Goal: Information Seeking & Learning: Learn about a topic

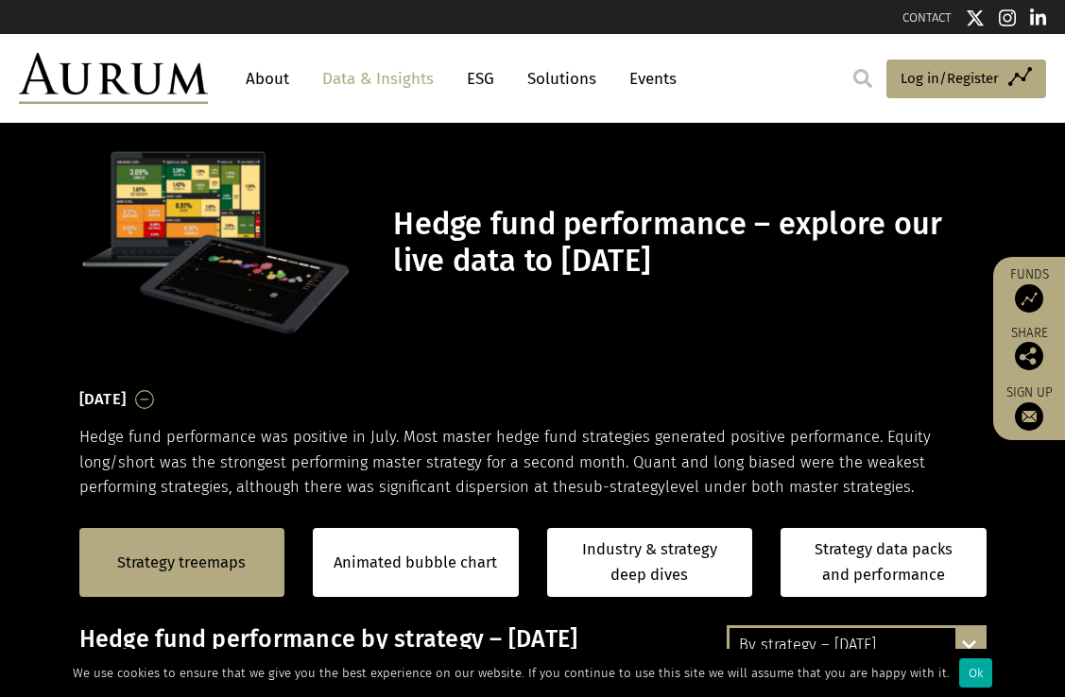
click at [191, 586] on div "Strategy treemaps Animated bubble chart Industry & strategy deep dives Strategy…" at bounding box center [532, 563] width 1065 height 126
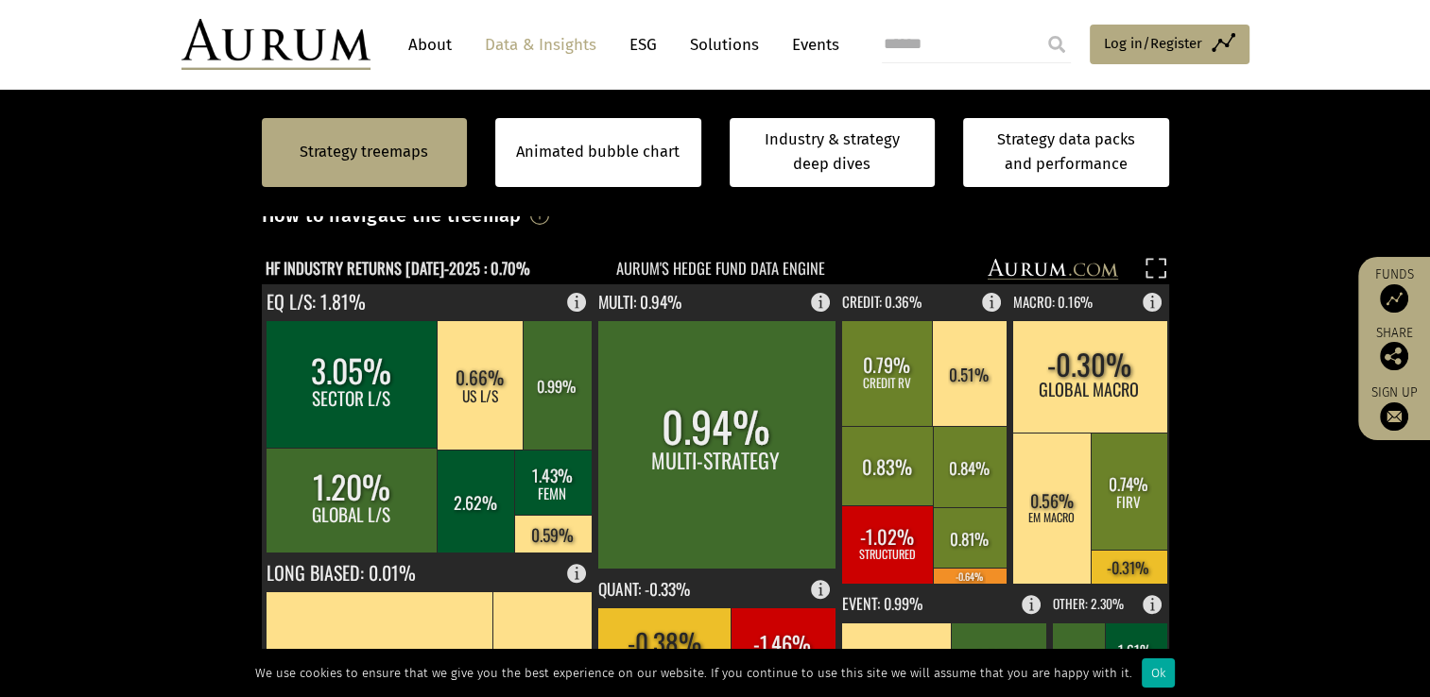
scroll to position [469, 0]
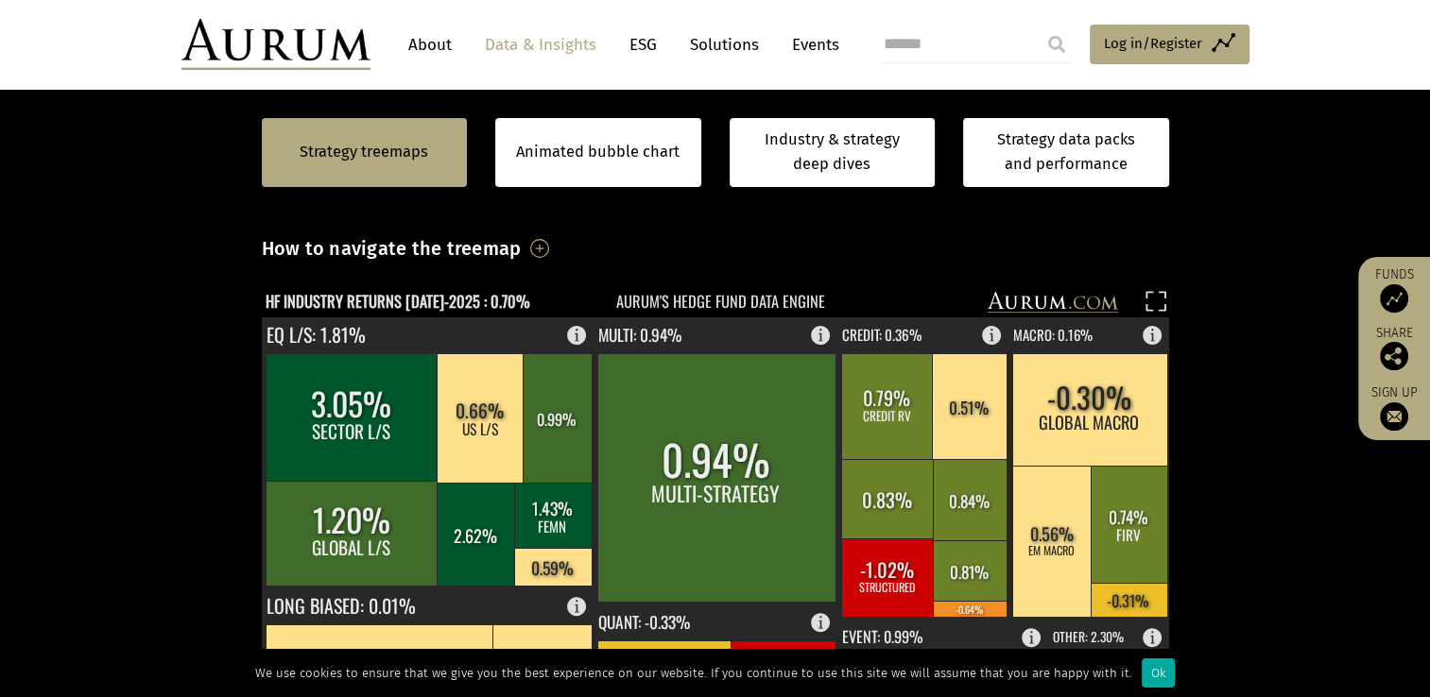
click at [474, 291] on rect at bounding box center [702, 304] width 881 height 26
click at [475, 300] on text "HF INDUSTRY RETURNS [DATE]-2025 : 0.70%" at bounding box center [398, 301] width 265 height 24
click at [499, 300] on text "HF INDUSTRY RETURNS [DATE]-2025 : 0.70%" at bounding box center [398, 301] width 265 height 24
click at [522, 249] on h3 "How to navigate the treemap" at bounding box center [392, 248] width 260 height 32
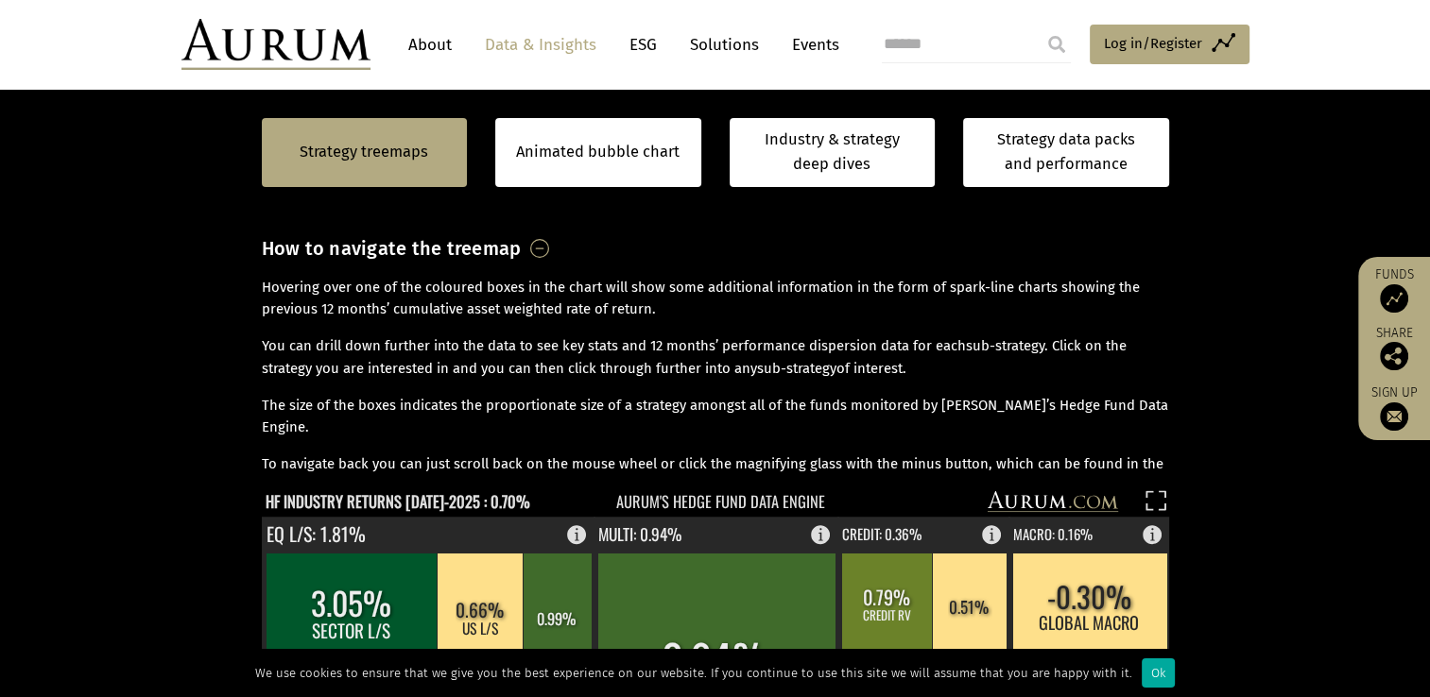
click at [522, 249] on h3 "How to navigate the treemap" at bounding box center [392, 248] width 260 height 32
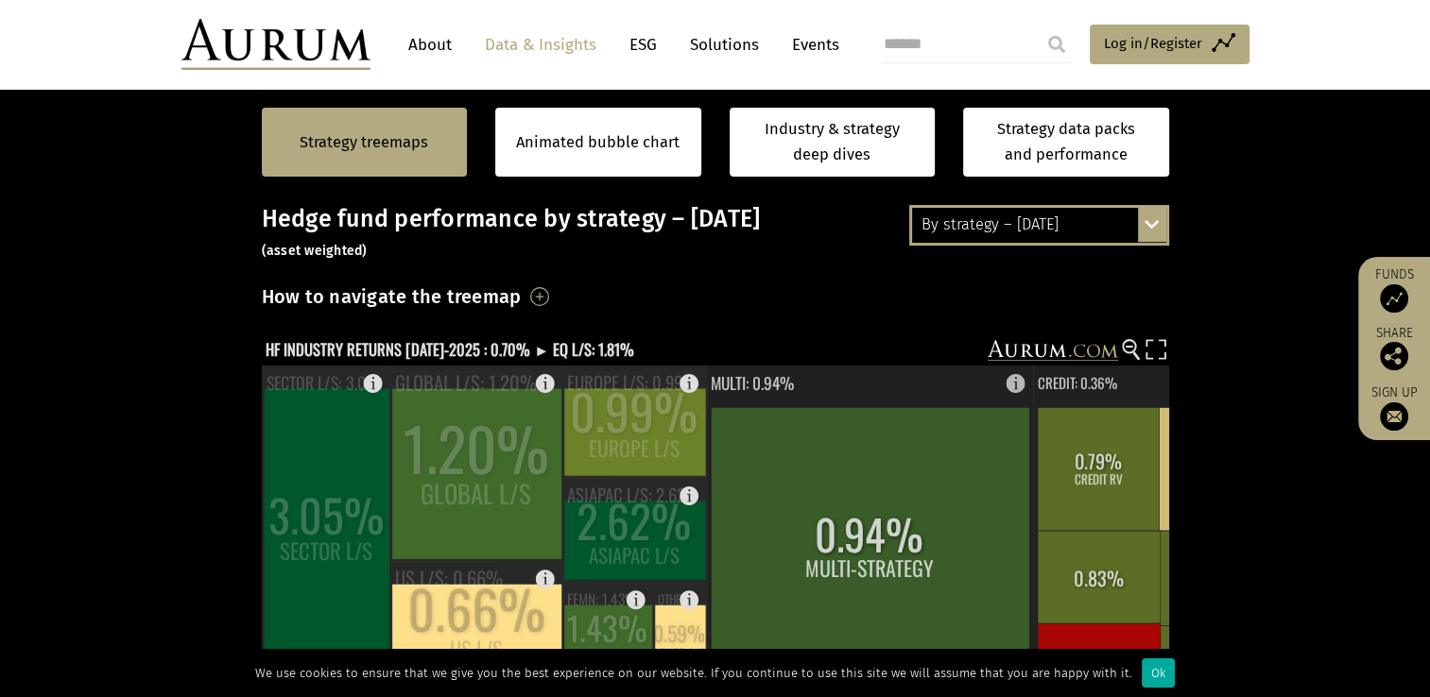
scroll to position [374, 0]
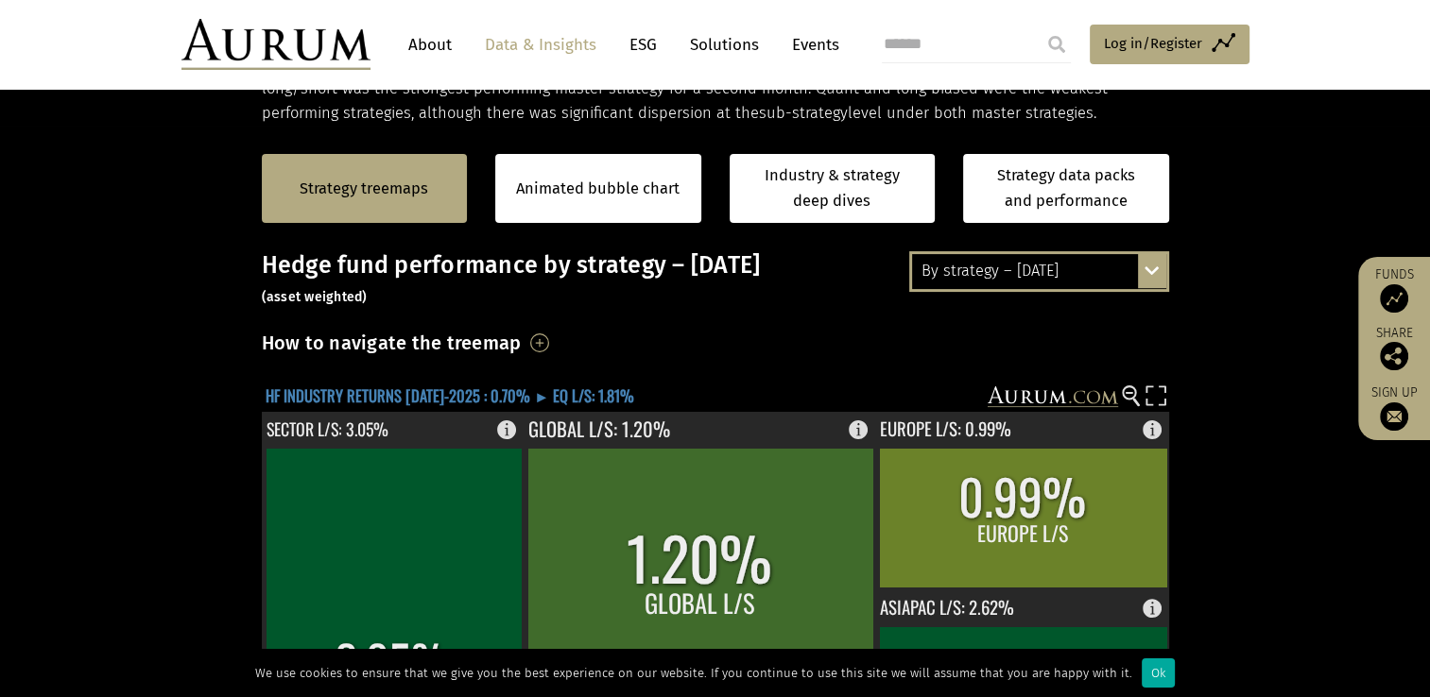
click at [404, 389] on text "HF INDUSTRY RETURNS JUL-2025 : 0.70% ► EQ L/S: 1.81%" at bounding box center [450, 396] width 369 height 24
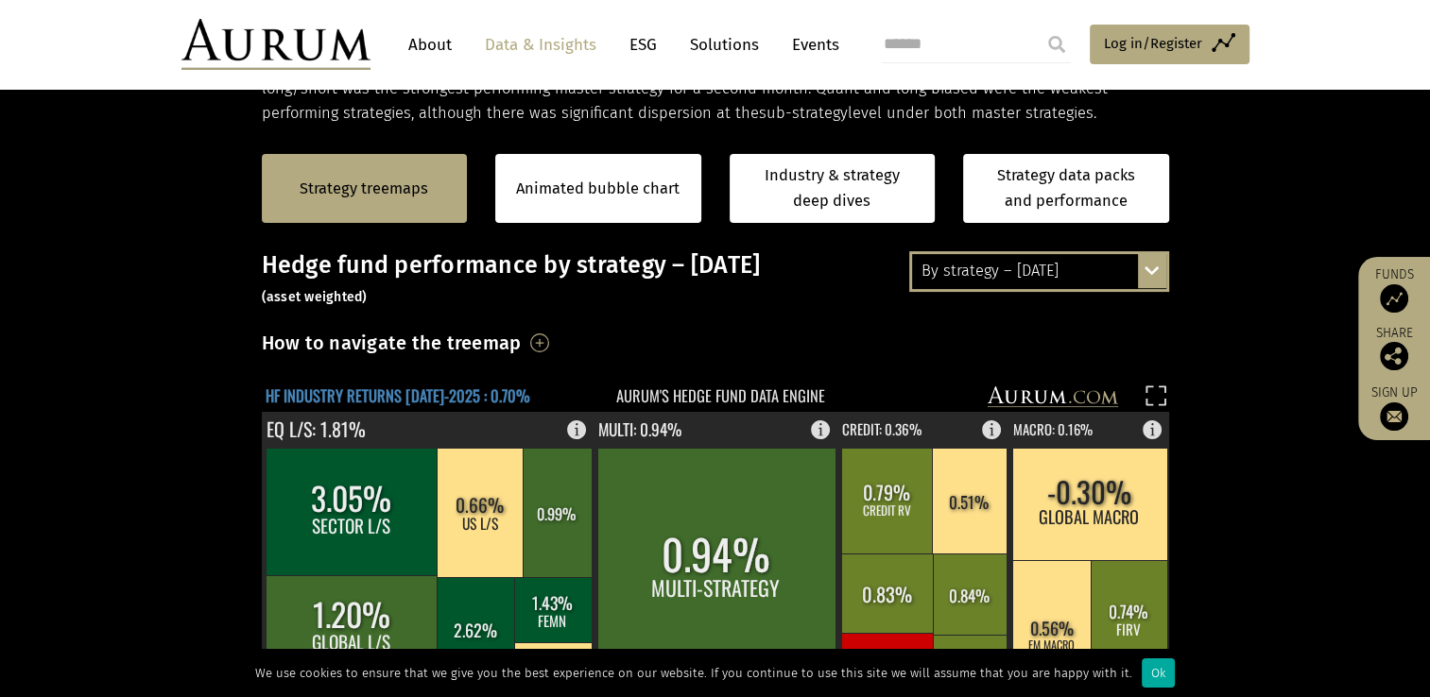
click at [325, 387] on text "HF INDUSTRY RETURNS [DATE]-2025 : 0.70%" at bounding box center [398, 396] width 265 height 24
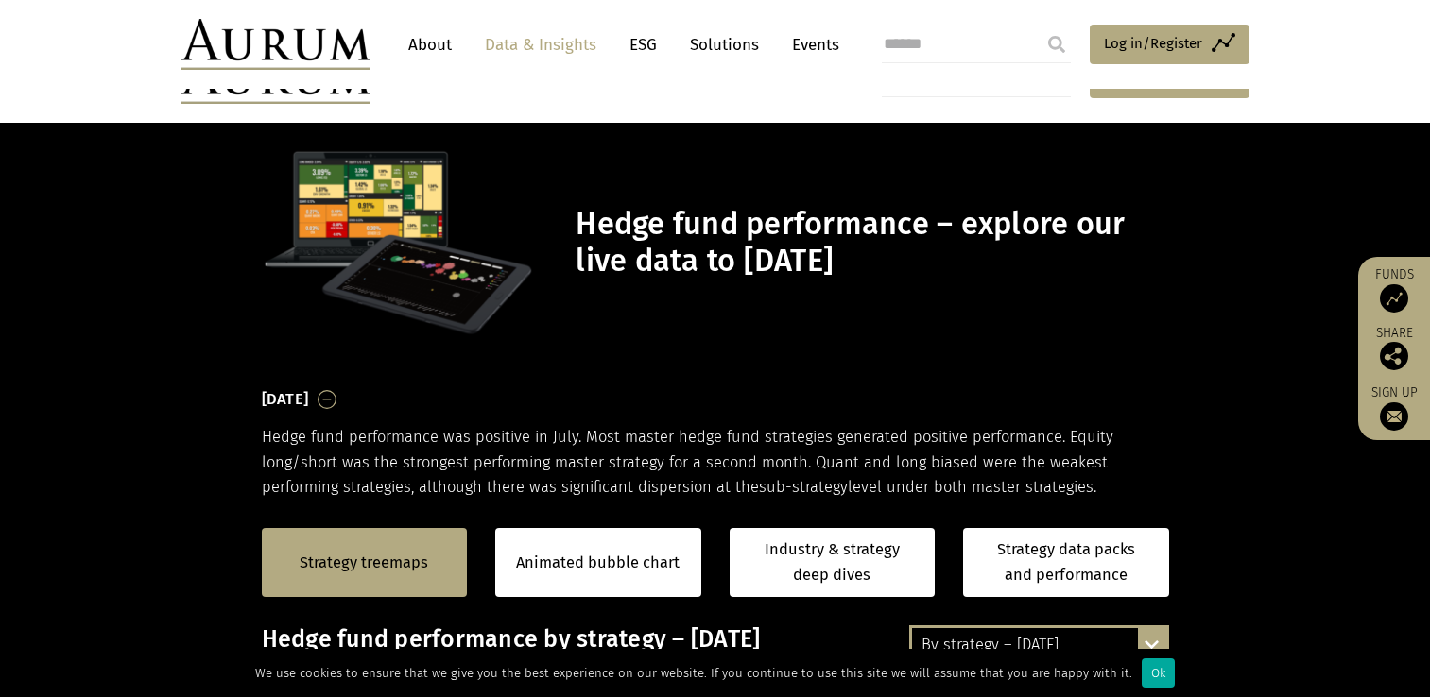
scroll to position [374, 0]
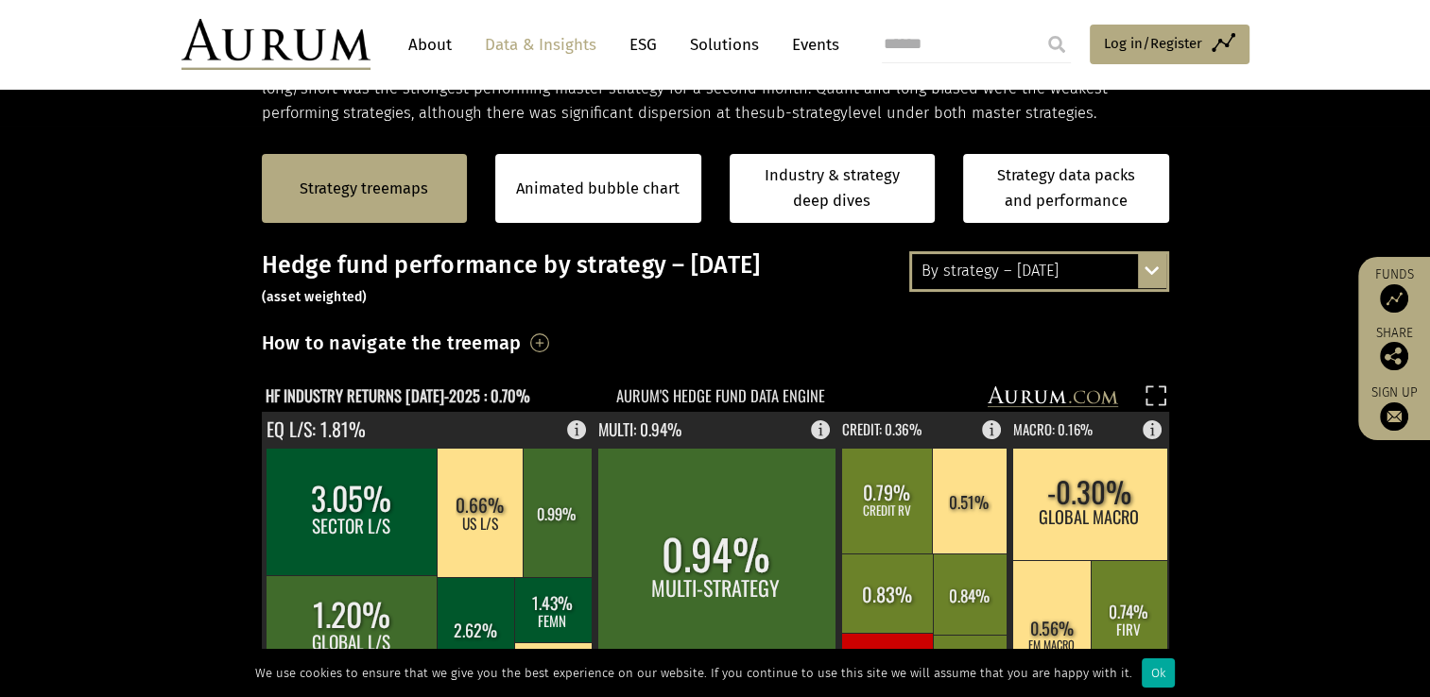
scroll to position [374, 0]
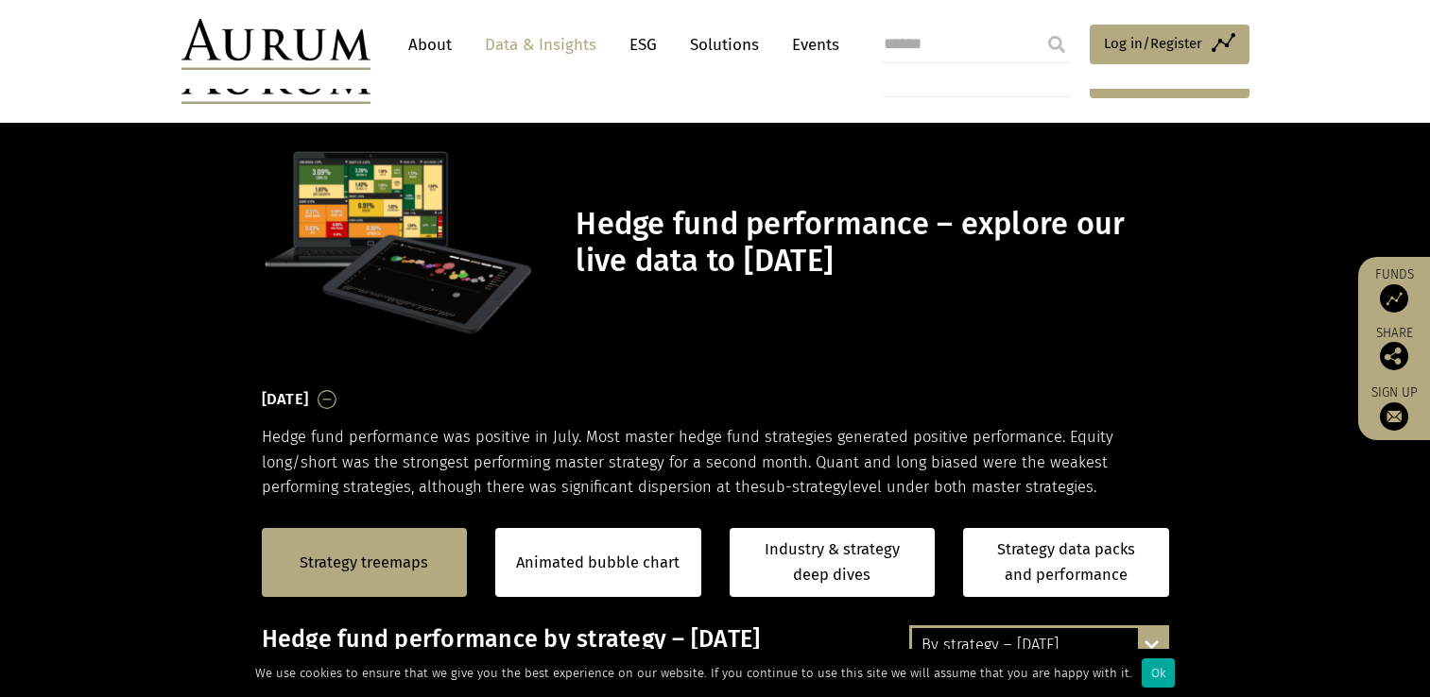
scroll to position [374, 0]
